Goal: Task Accomplishment & Management: Use online tool/utility

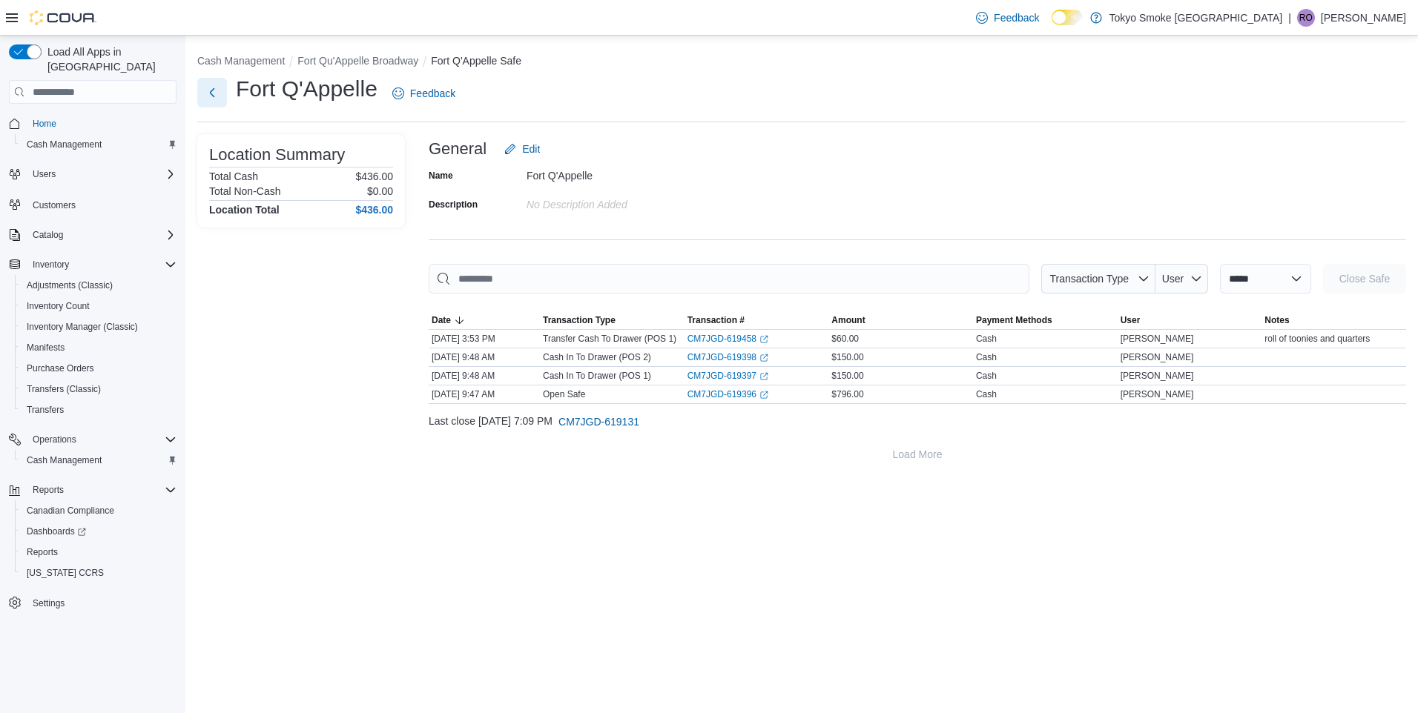
click at [214, 90] on button "Next" at bounding box center [212, 93] width 30 height 30
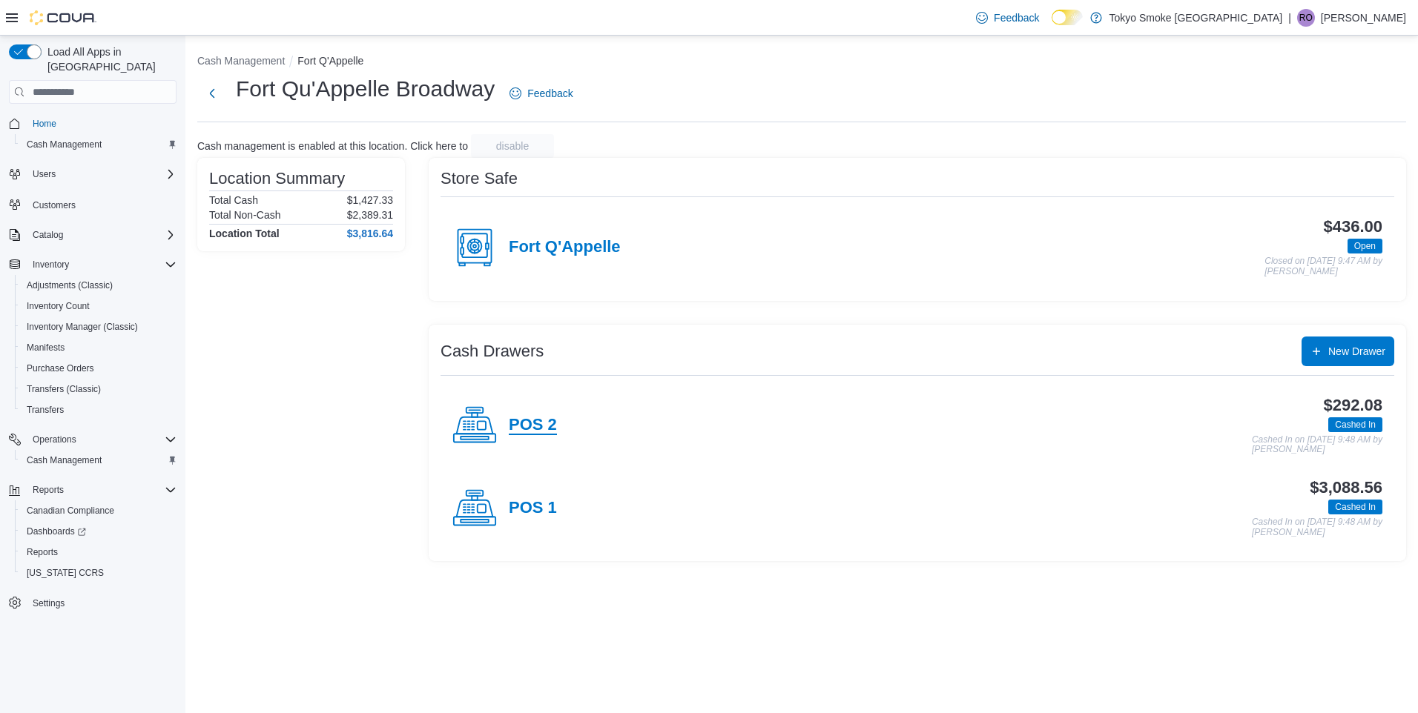
click at [541, 416] on h4 "POS 2" at bounding box center [533, 425] width 48 height 19
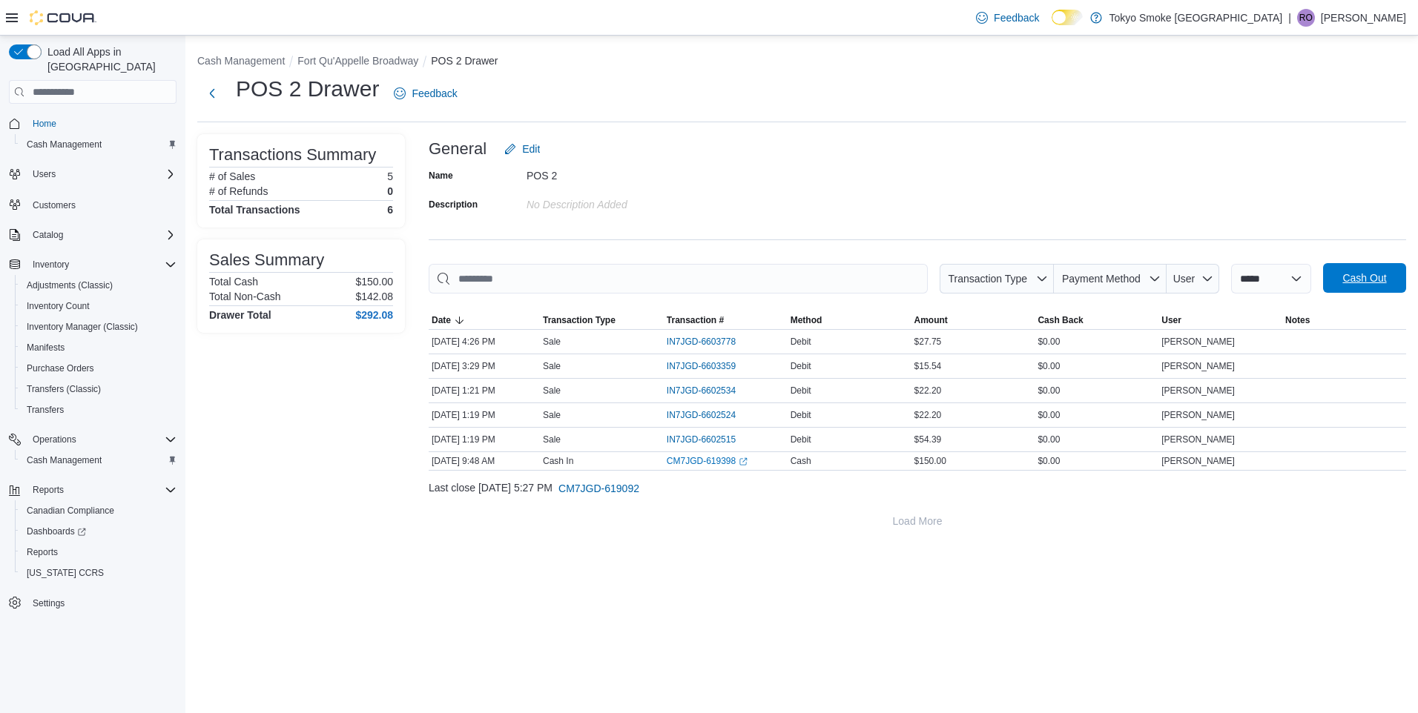
click at [1390, 280] on span "Cash Out" at bounding box center [1364, 278] width 65 height 30
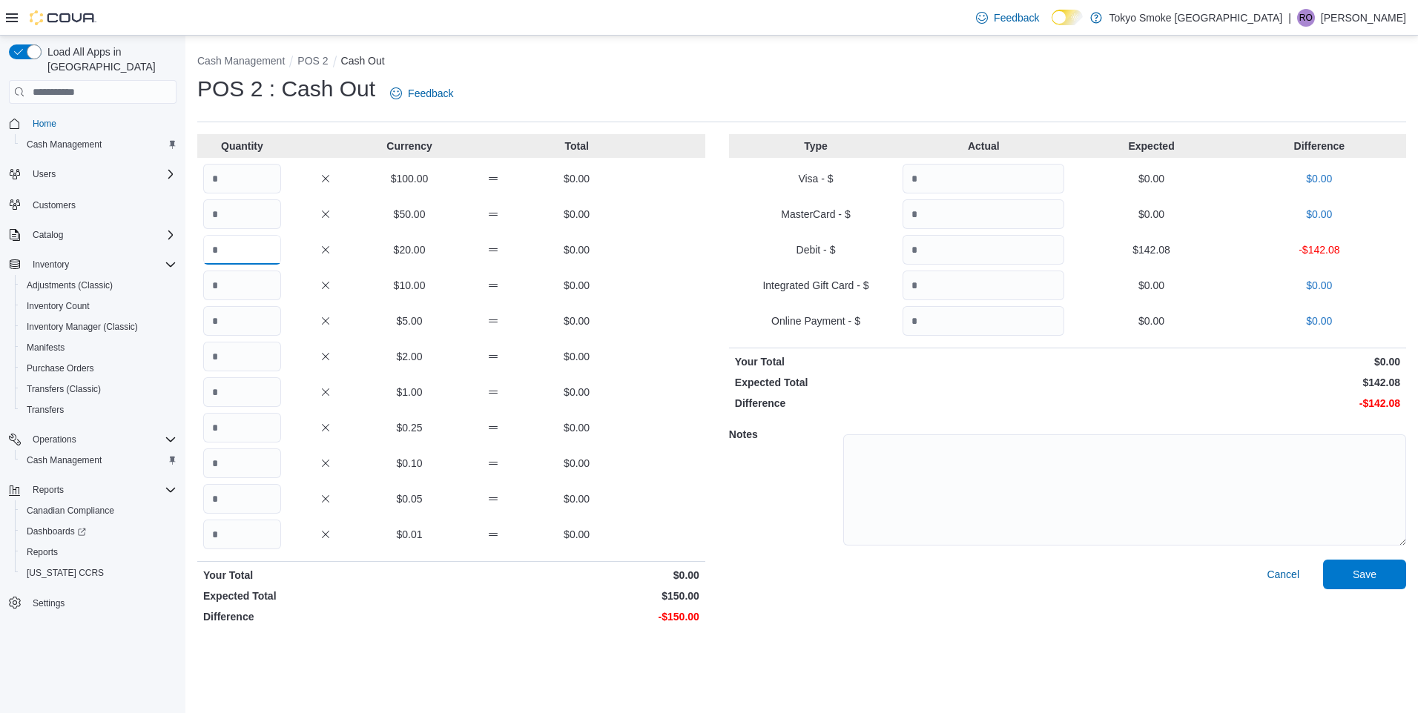
click at [237, 254] on input "Quantity" at bounding box center [242, 250] width 78 height 30
type input "*"
click at [242, 279] on input "Quantity" at bounding box center [242, 286] width 78 height 30
type input "**"
click at [249, 323] on input "Quantity" at bounding box center [242, 321] width 78 height 30
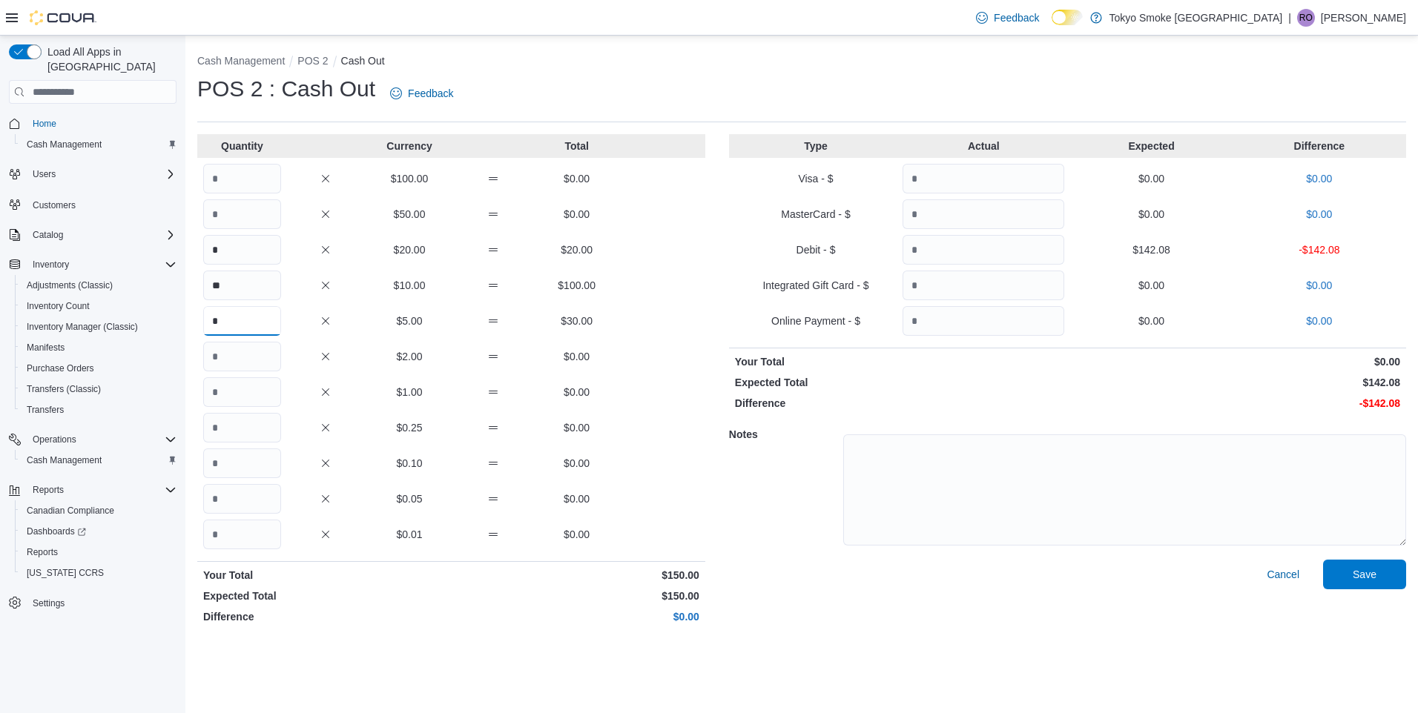
type input "*"
click at [965, 254] on input "Quantity" at bounding box center [984, 250] width 162 height 30
type input "******"
click at [1386, 570] on span "Save" at bounding box center [1364, 574] width 65 height 30
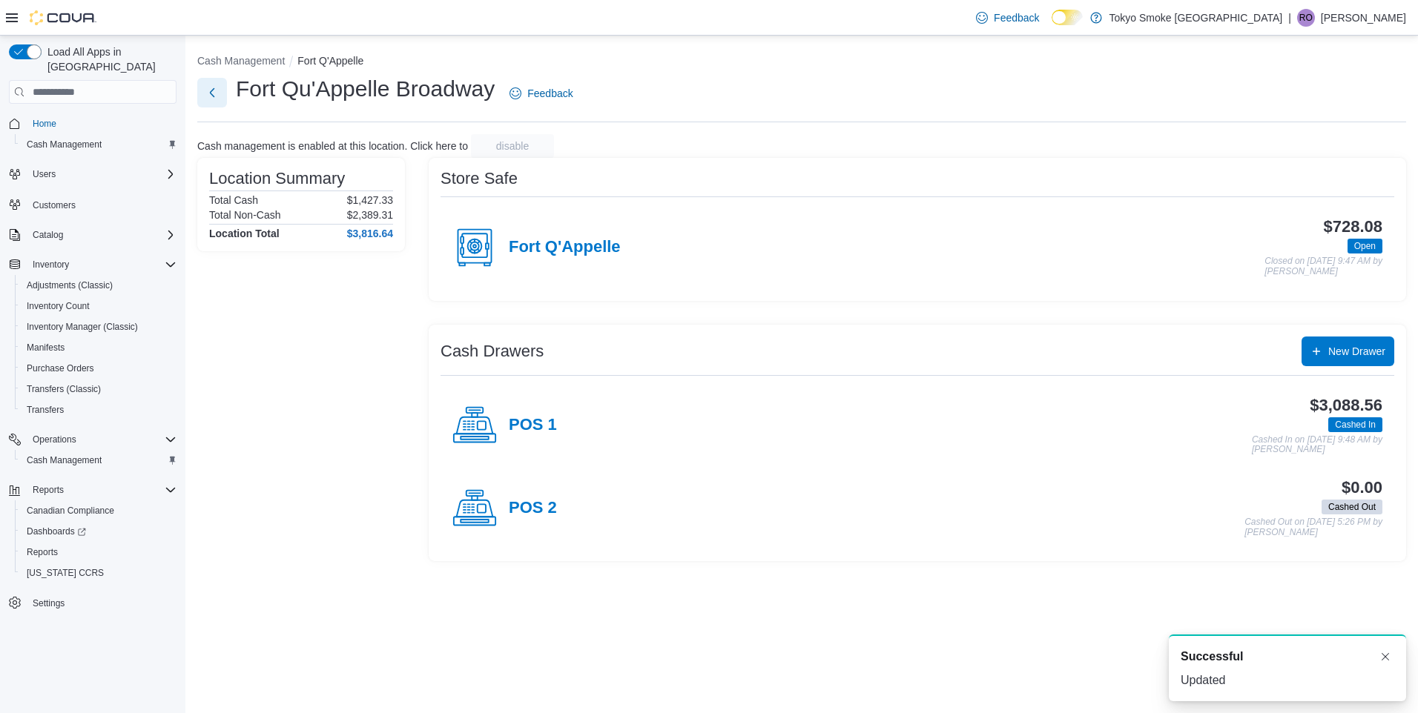
click at [219, 97] on button "Next" at bounding box center [212, 93] width 30 height 30
